Goal: Use online tool/utility: Use online tool/utility

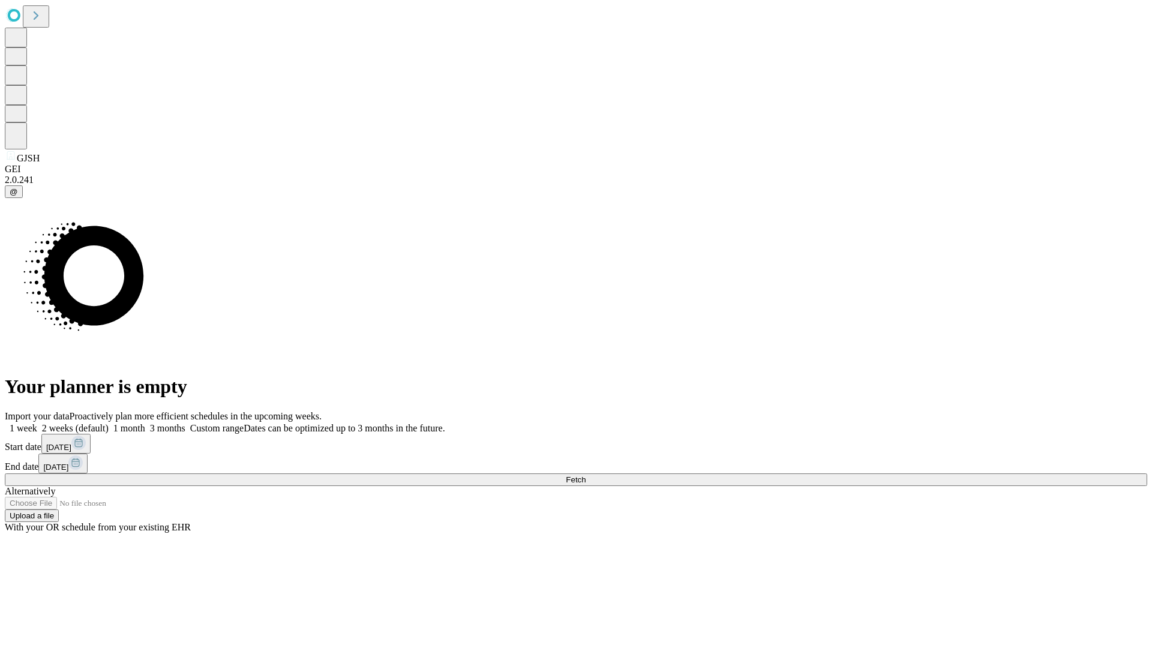
click at [145, 423] on label "1 month" at bounding box center [127, 428] width 37 height 10
click at [586, 475] on span "Fetch" at bounding box center [576, 479] width 20 height 9
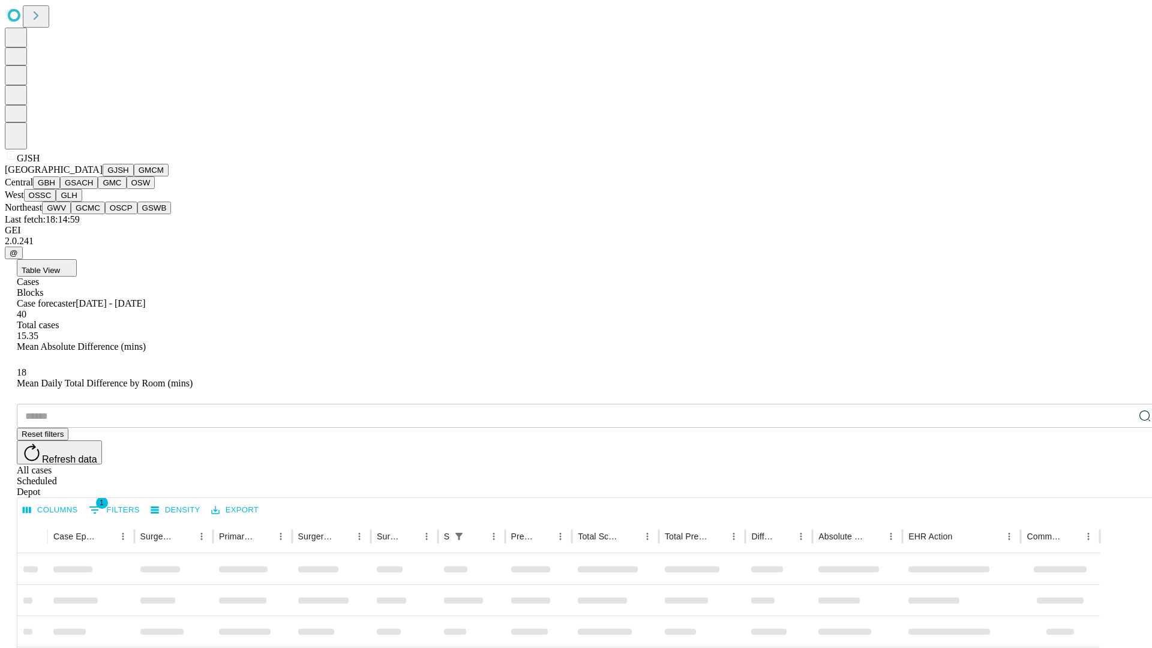
click at [134, 176] on button "GMCM" at bounding box center [151, 170] width 35 height 13
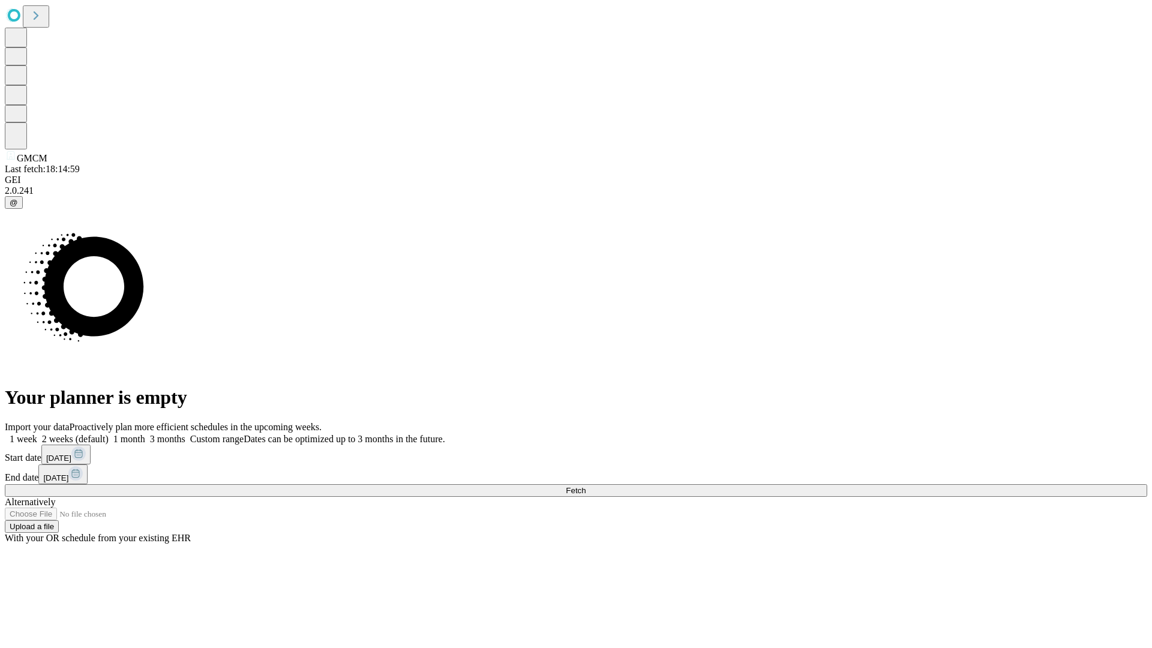
click at [145, 434] on label "1 month" at bounding box center [127, 439] width 37 height 10
click at [586, 486] on span "Fetch" at bounding box center [576, 490] width 20 height 9
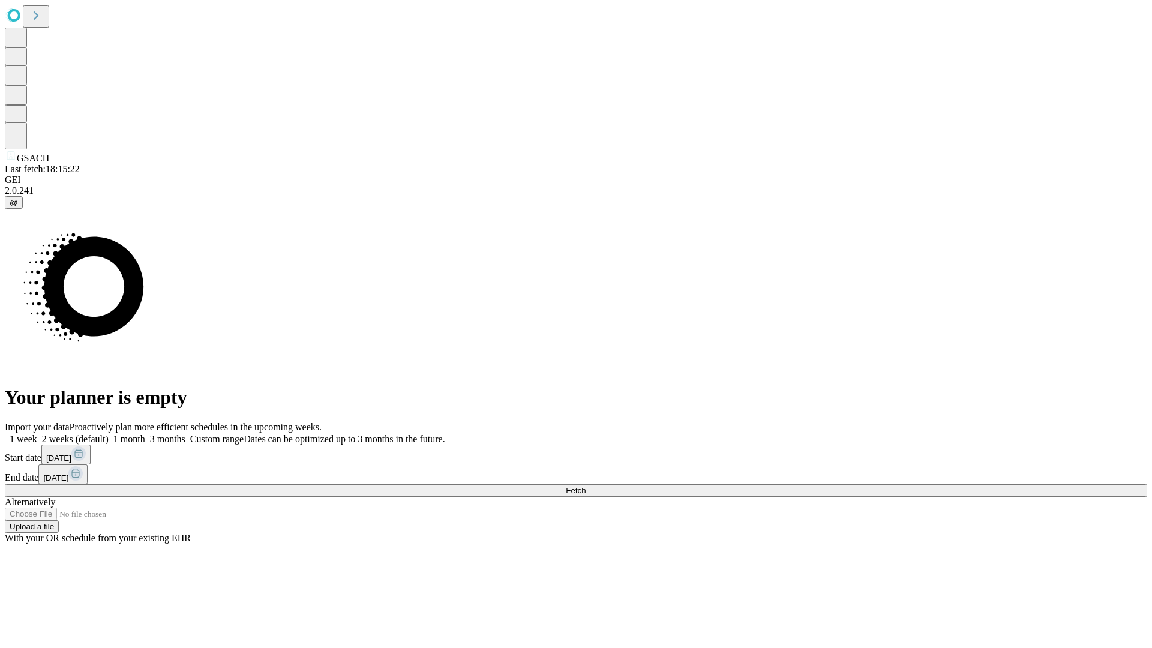
click at [145, 434] on label "1 month" at bounding box center [127, 439] width 37 height 10
click at [586, 486] on span "Fetch" at bounding box center [576, 490] width 20 height 9
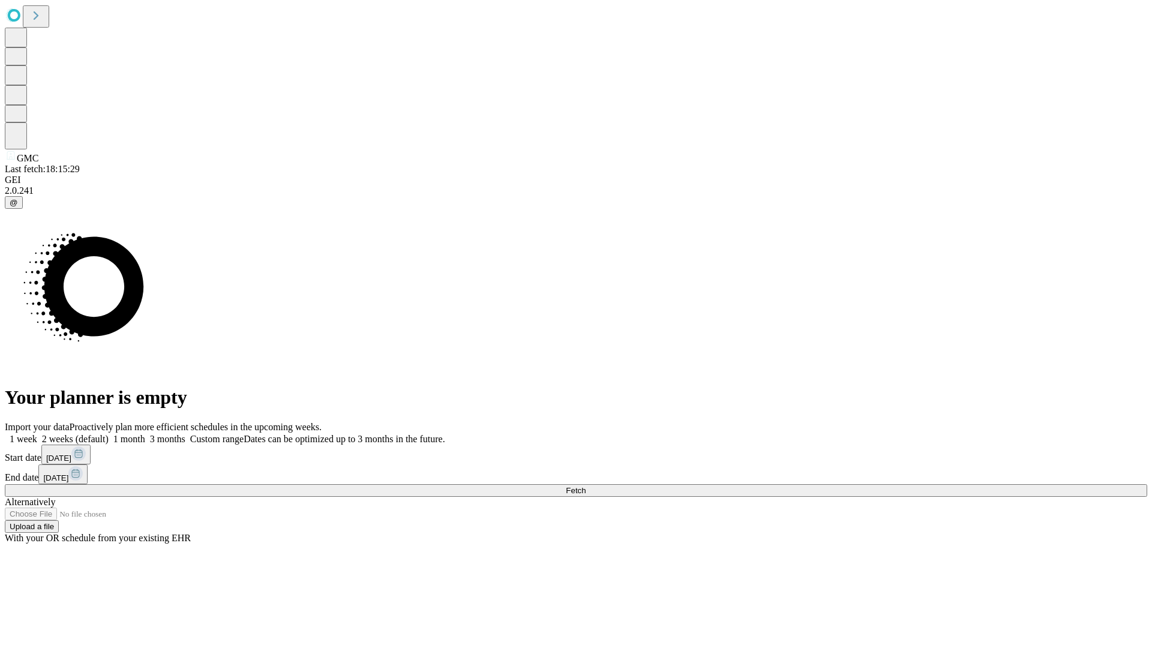
click at [145, 434] on label "1 month" at bounding box center [127, 439] width 37 height 10
click at [586, 486] on span "Fetch" at bounding box center [576, 490] width 20 height 9
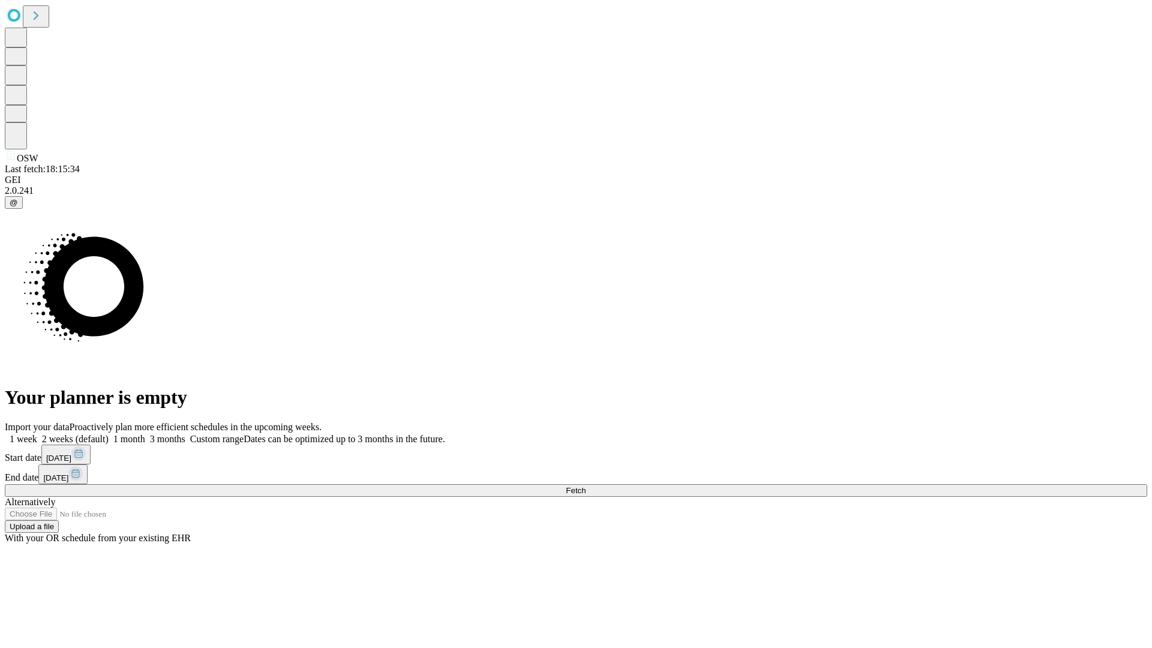
click at [586, 486] on span "Fetch" at bounding box center [576, 490] width 20 height 9
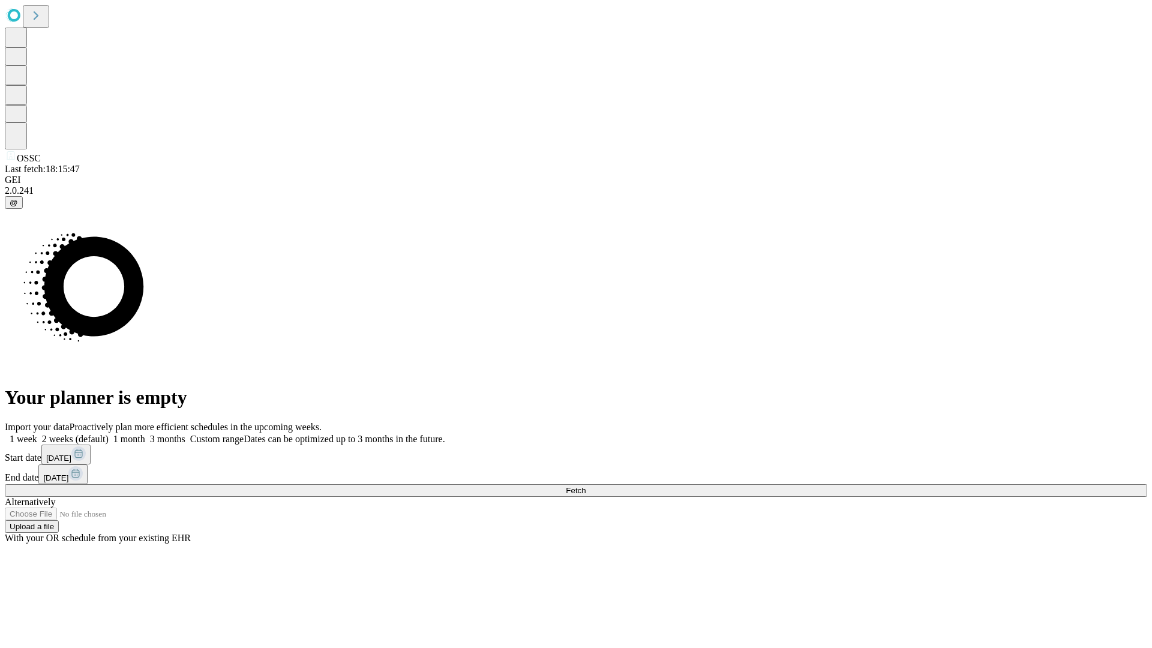
click at [145, 434] on label "1 month" at bounding box center [127, 439] width 37 height 10
click at [586, 486] on span "Fetch" at bounding box center [576, 490] width 20 height 9
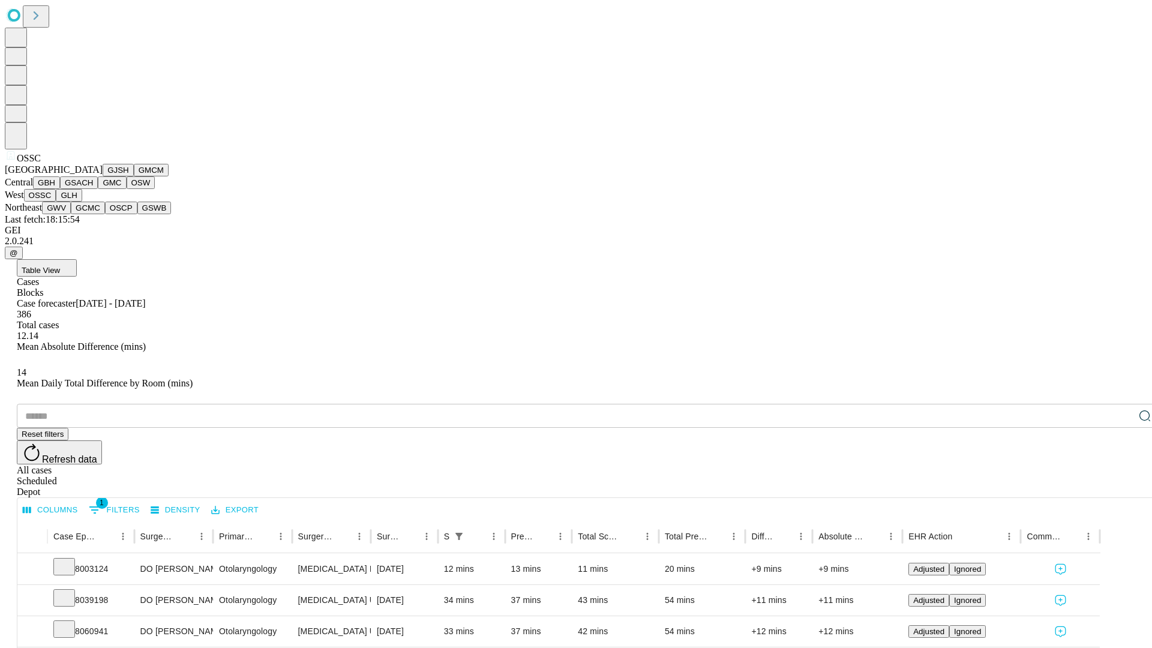
click at [82, 202] on button "GLH" at bounding box center [69, 195] width 26 height 13
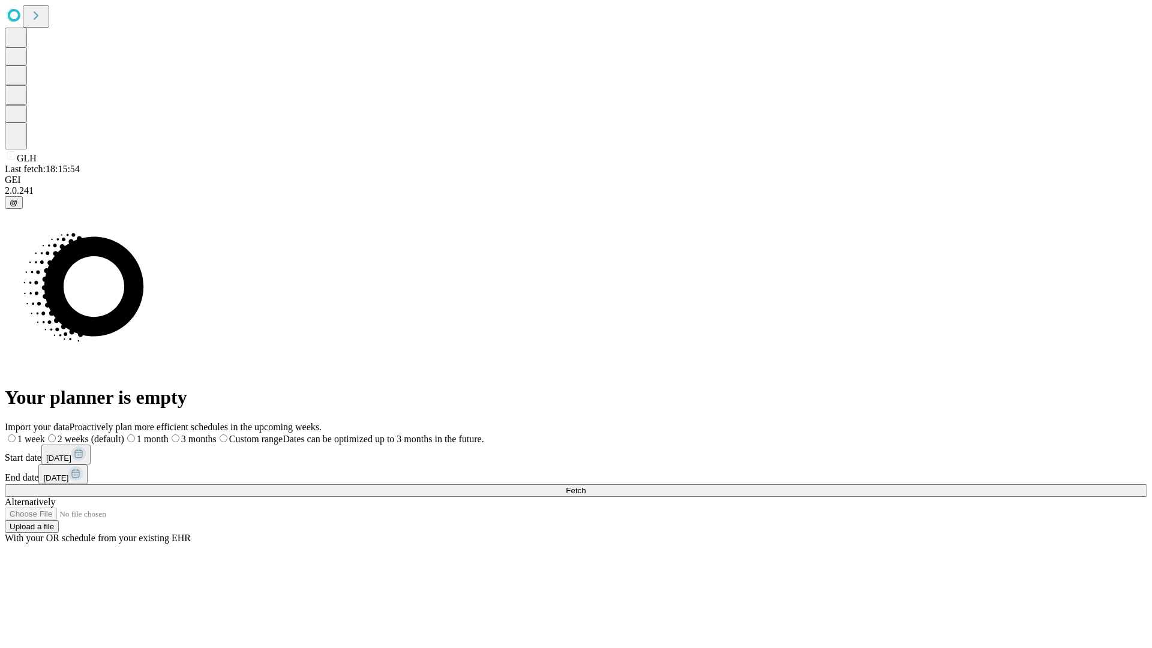
click at [169, 434] on label "1 month" at bounding box center [146, 439] width 44 height 10
click at [586, 486] on span "Fetch" at bounding box center [576, 490] width 20 height 9
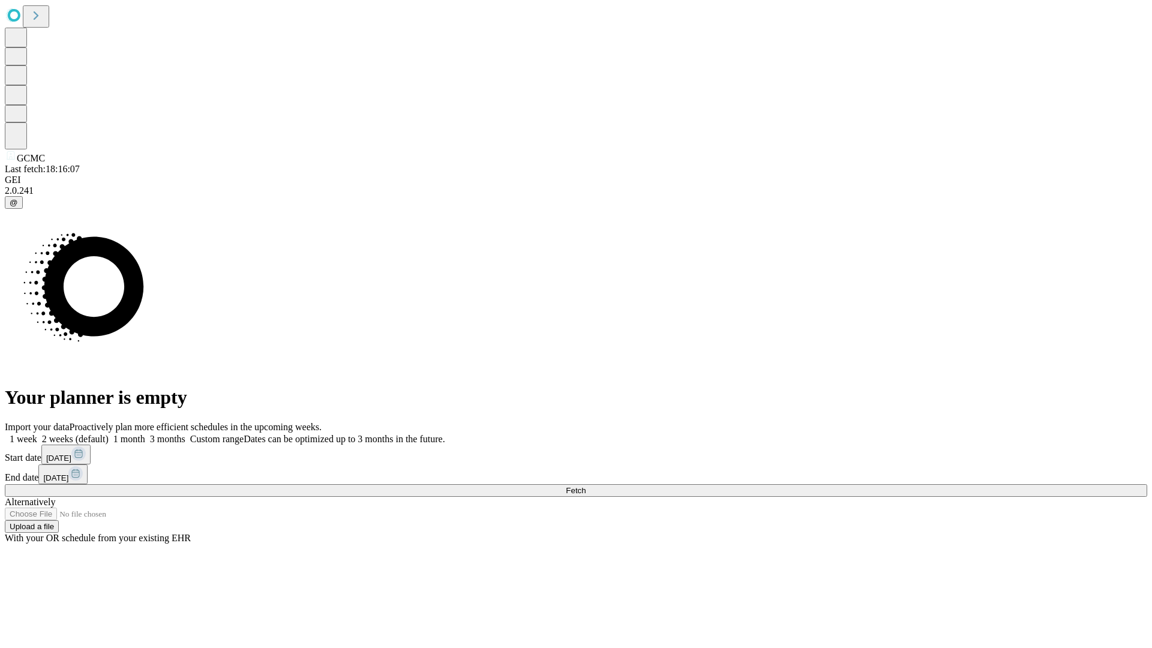
click at [145, 434] on label "1 month" at bounding box center [127, 439] width 37 height 10
click at [586, 486] on span "Fetch" at bounding box center [576, 490] width 20 height 9
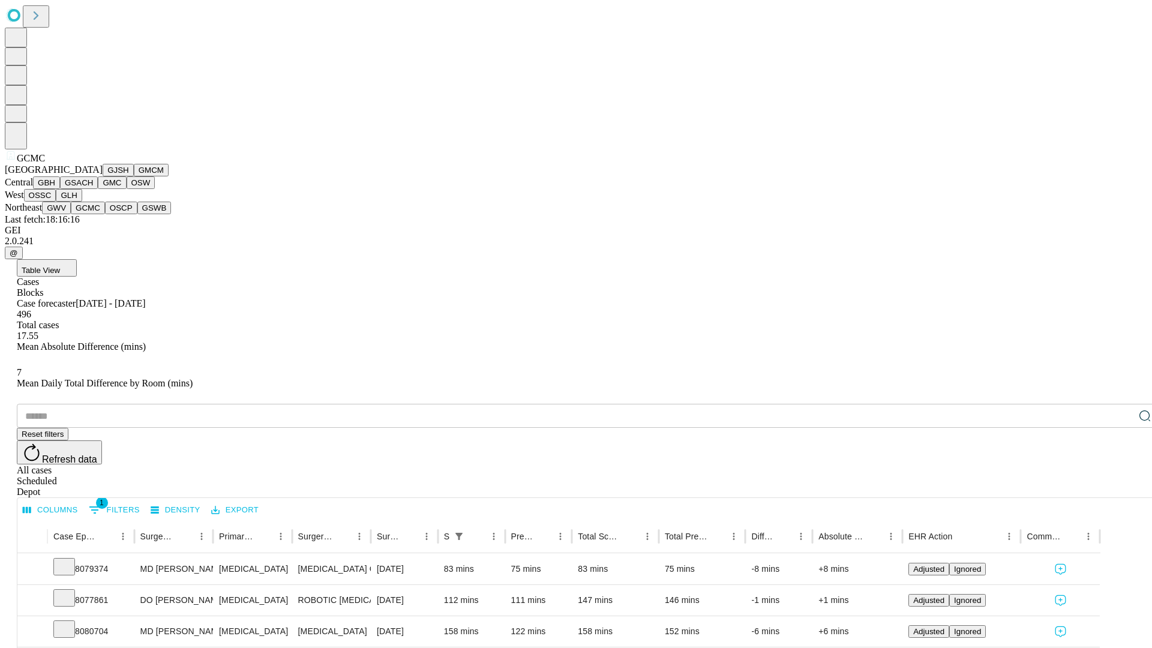
click at [105, 214] on button "OSCP" at bounding box center [121, 208] width 32 height 13
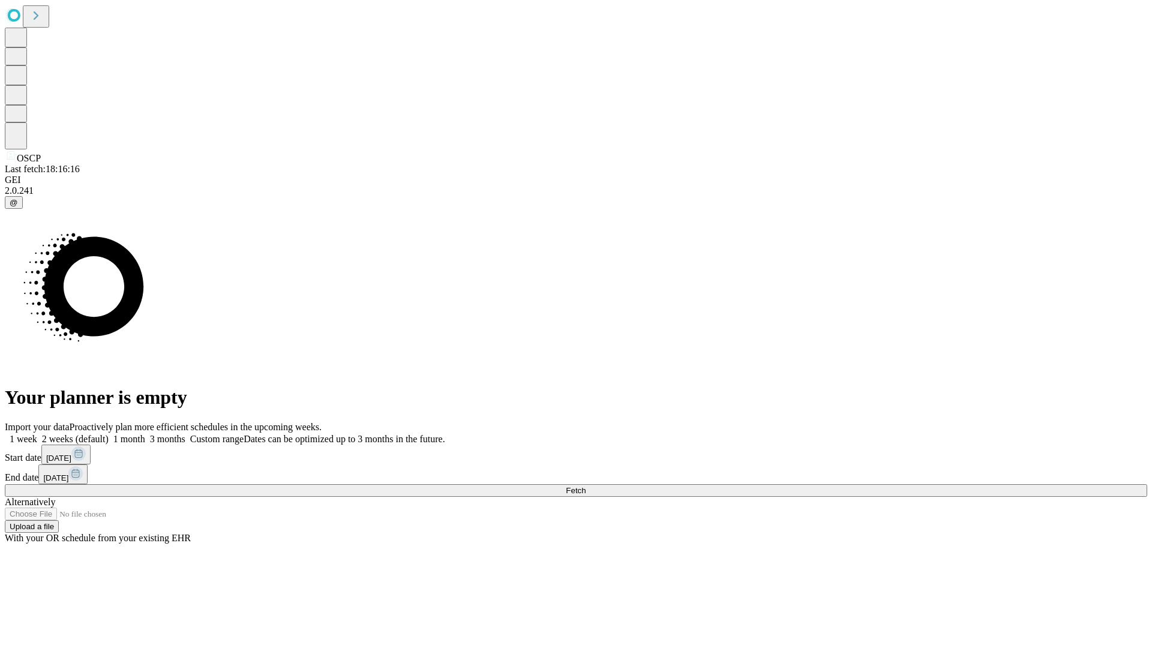
click at [586, 486] on span "Fetch" at bounding box center [576, 490] width 20 height 9
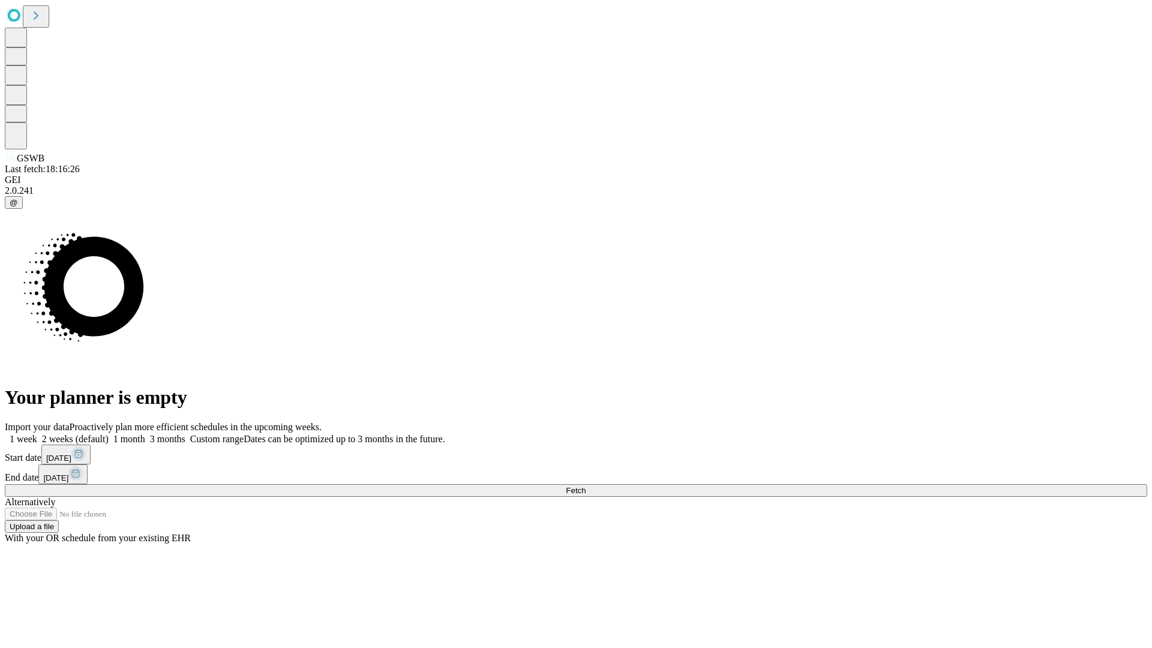
click at [586, 486] on span "Fetch" at bounding box center [576, 490] width 20 height 9
